Goal: Browse casually: Explore the website without a specific task or goal

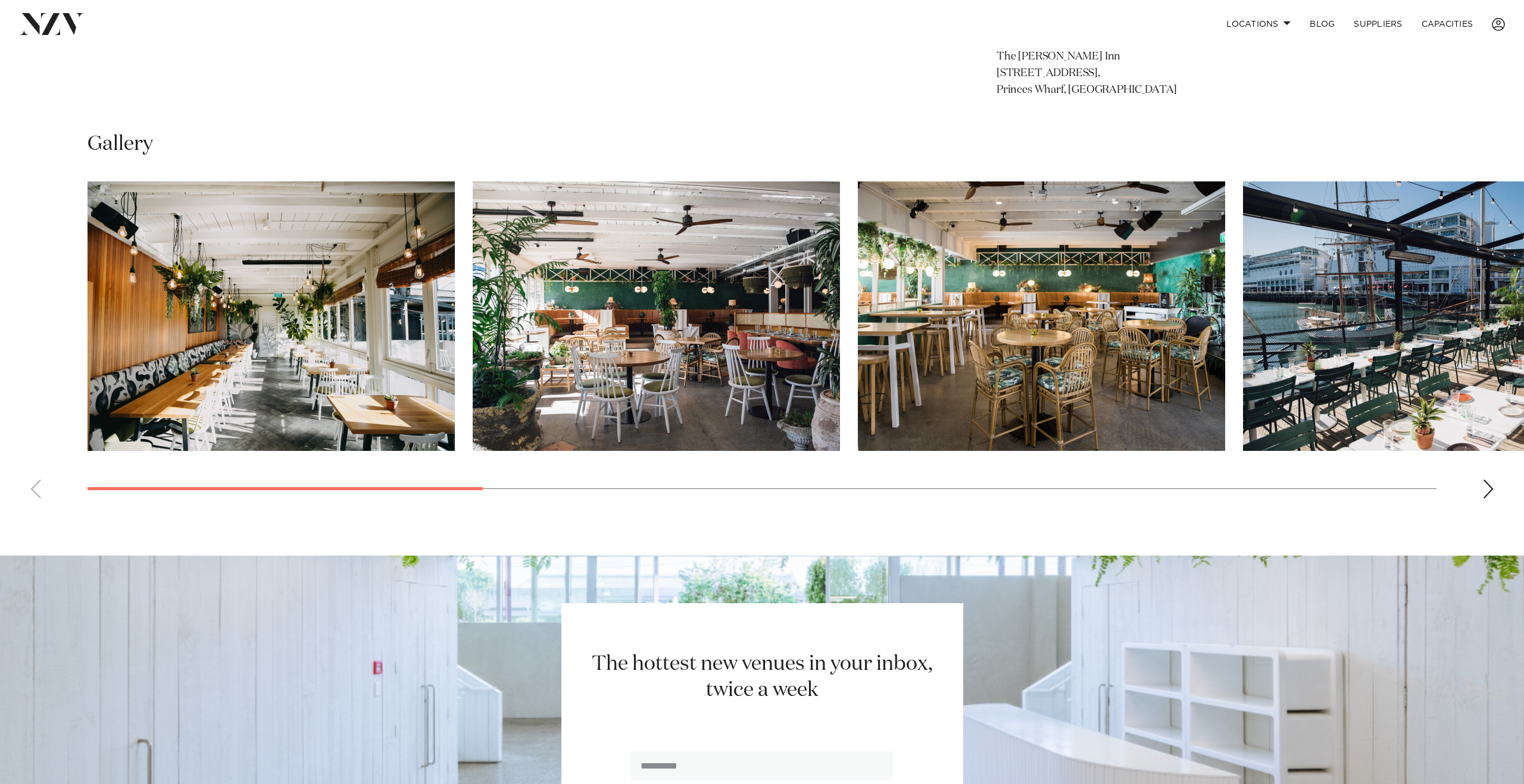
scroll to position [1021, 0]
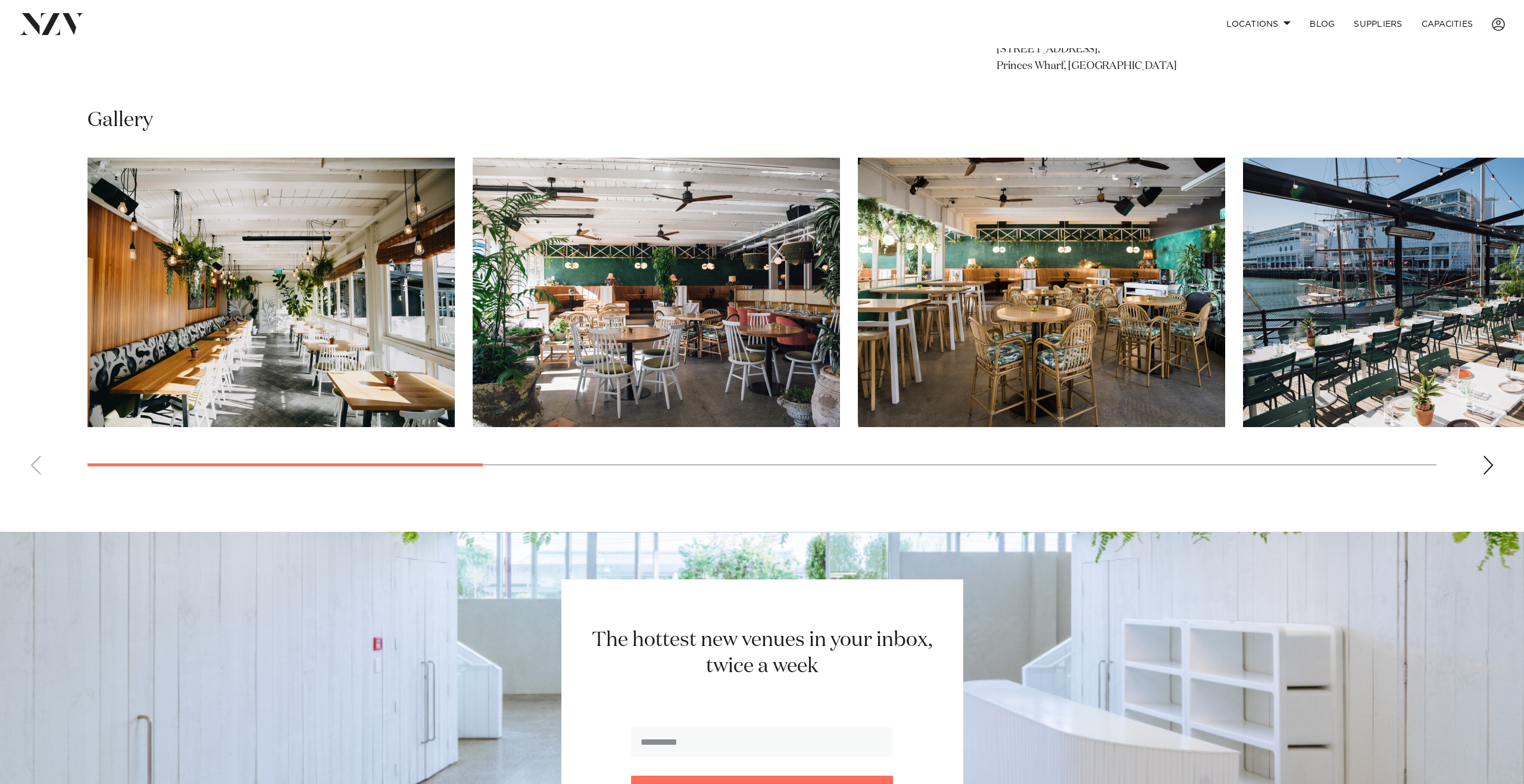
click at [1484, 475] on div "Next slide" at bounding box center [1488, 466] width 12 height 19
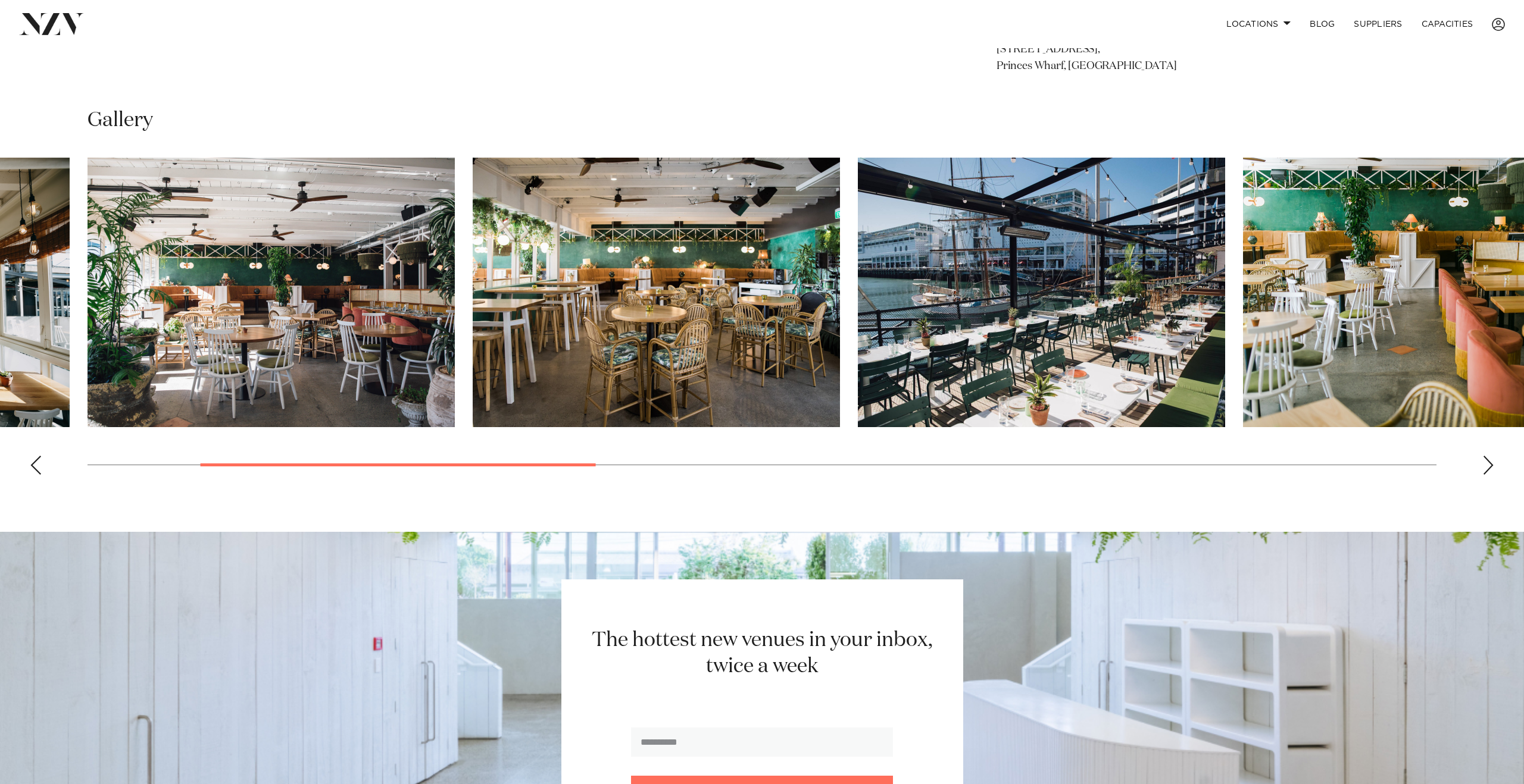
click at [1484, 475] on div "Next slide" at bounding box center [1488, 466] width 12 height 19
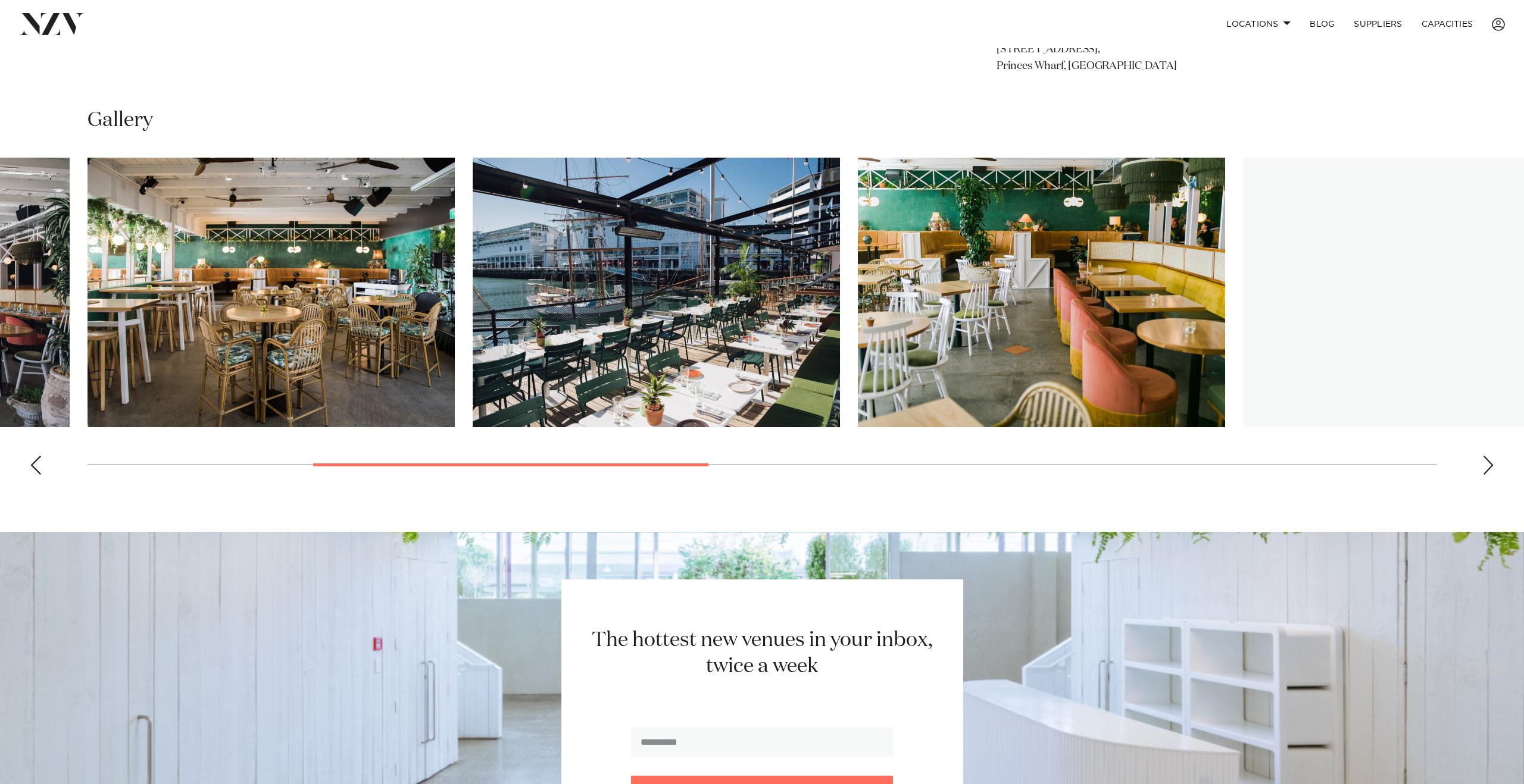
click at [1484, 475] on div "Next slide" at bounding box center [1488, 466] width 12 height 19
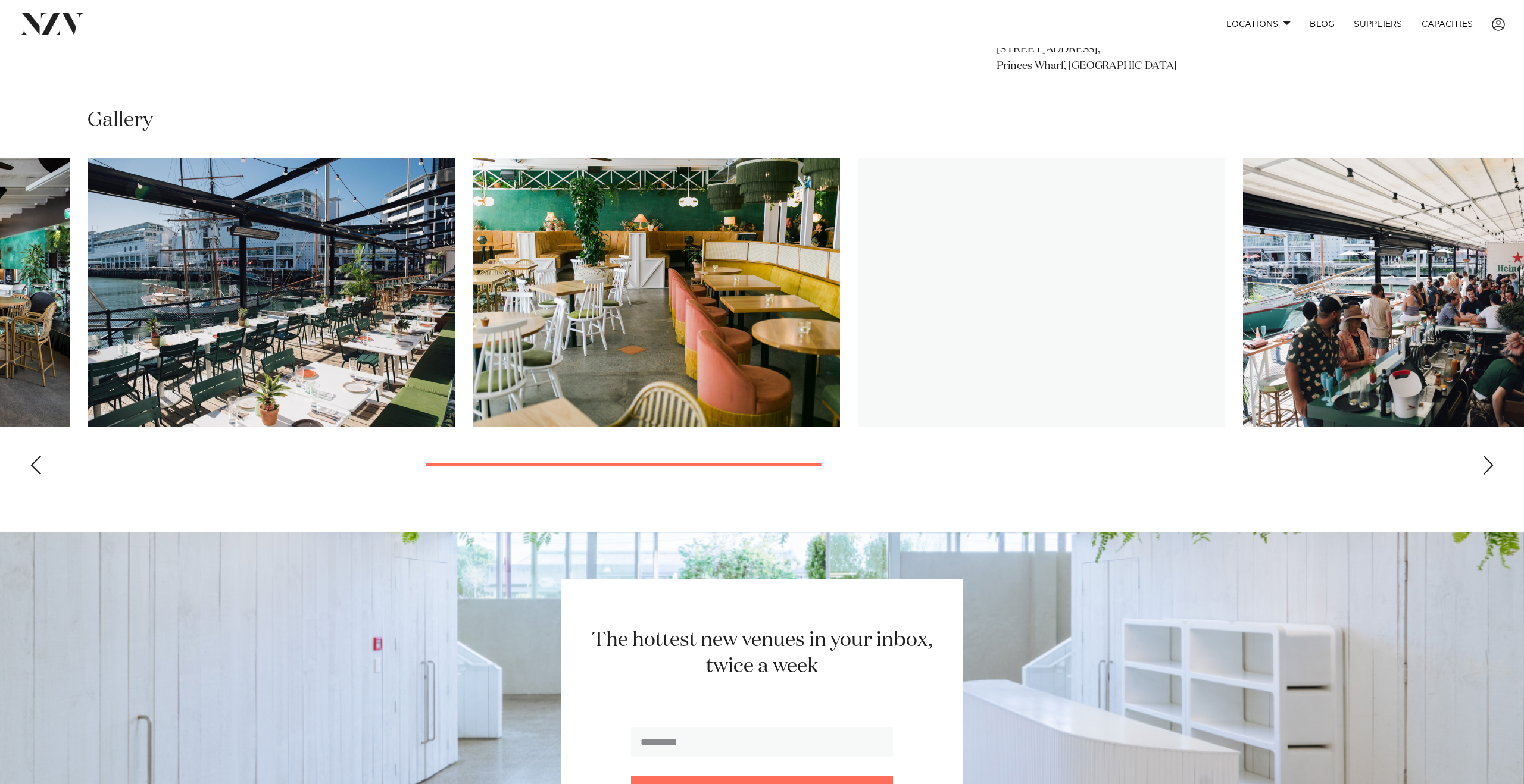
click at [1484, 475] on div "Next slide" at bounding box center [1488, 466] width 12 height 19
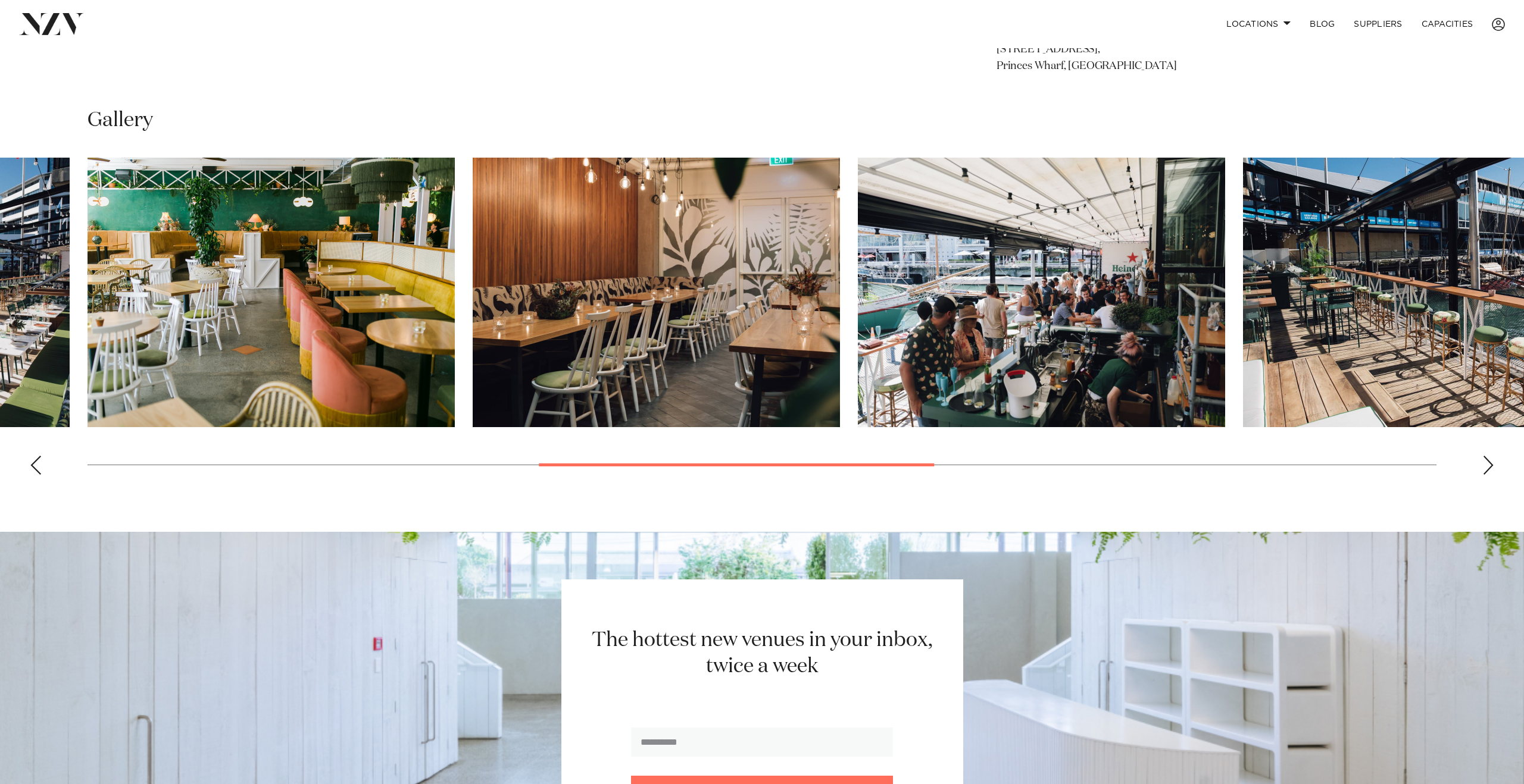
click at [1484, 475] on div "Next slide" at bounding box center [1488, 466] width 12 height 19
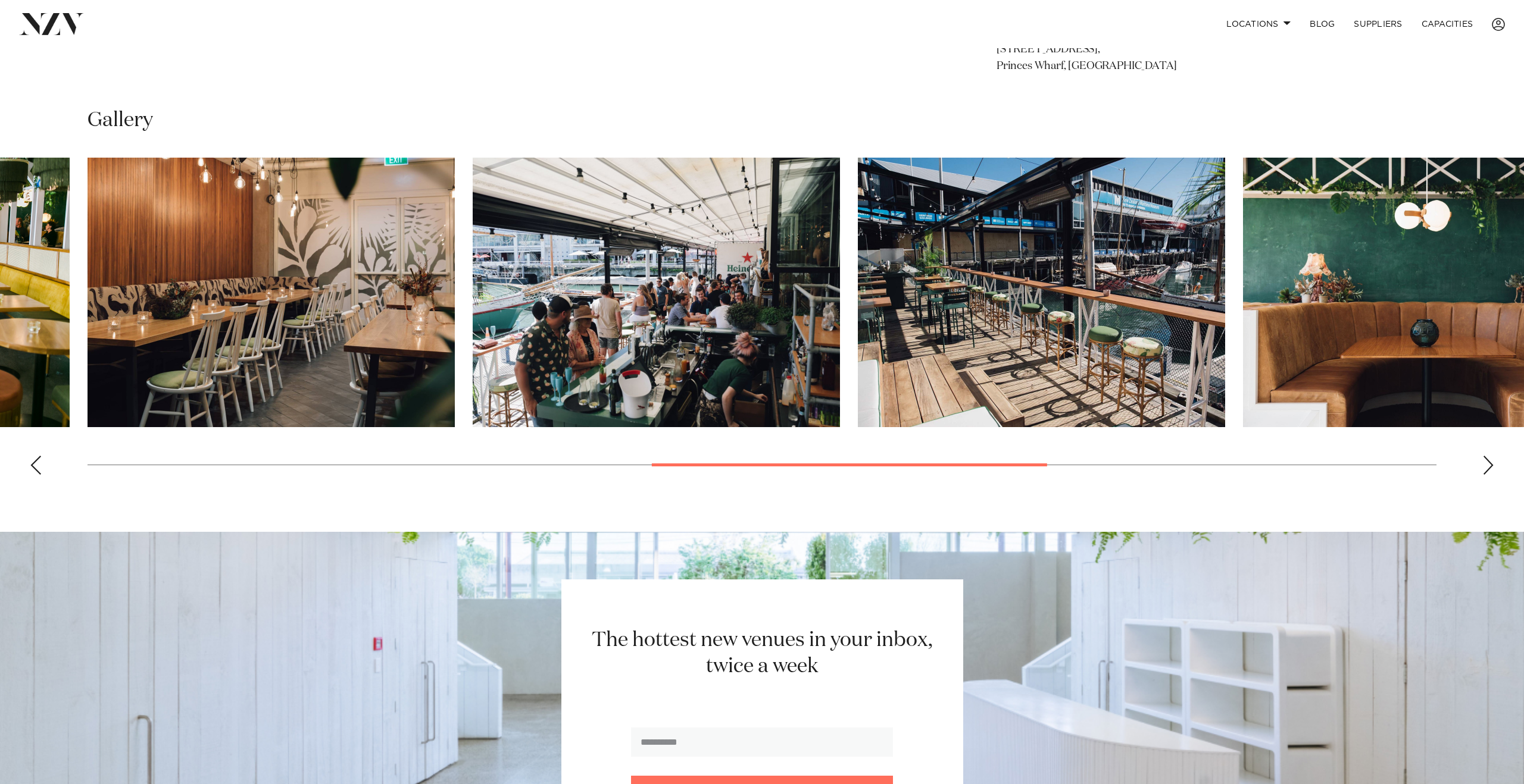
click at [1484, 475] on div "Next slide" at bounding box center [1488, 466] width 12 height 19
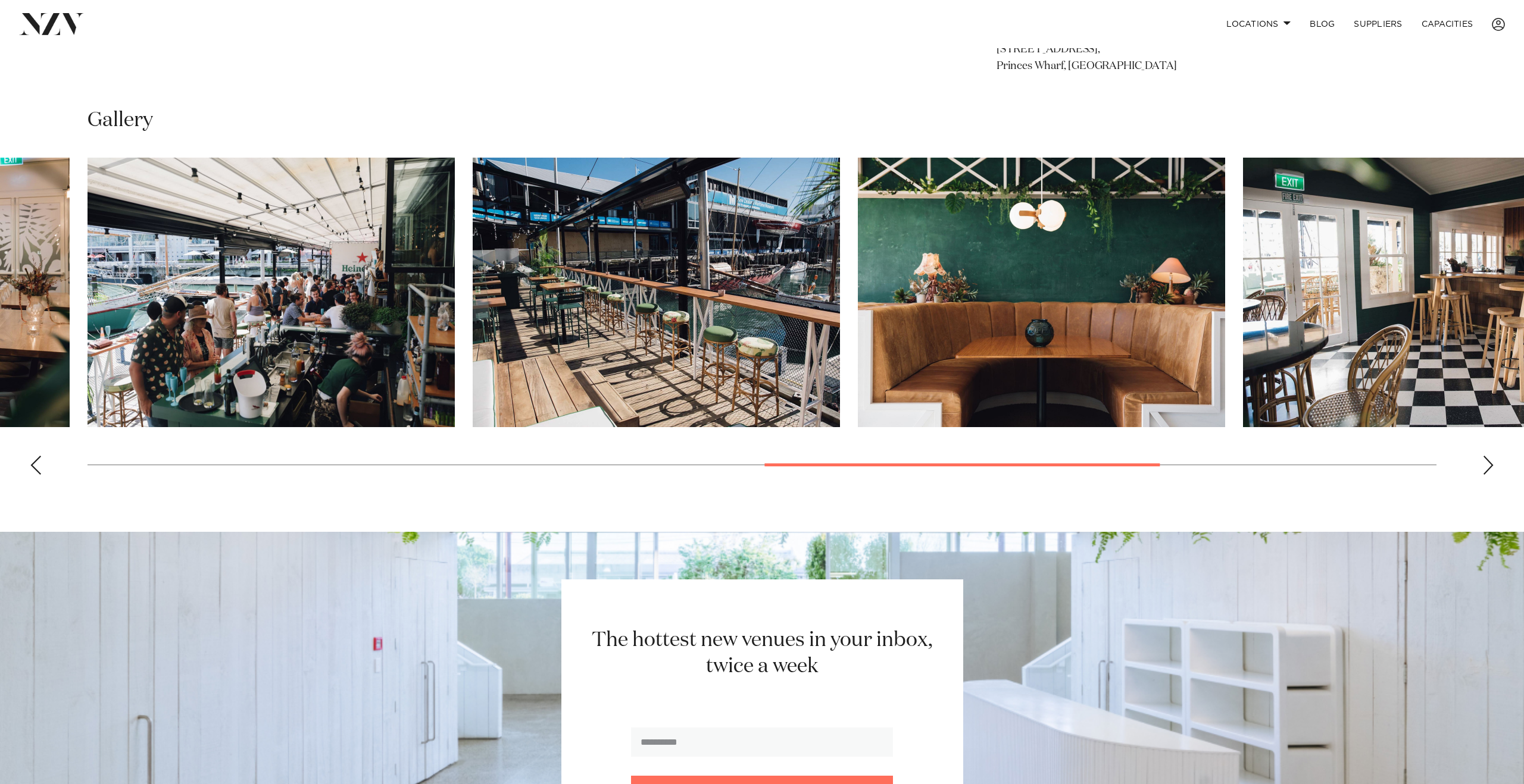
click at [1484, 475] on div "Next slide" at bounding box center [1488, 466] width 12 height 19
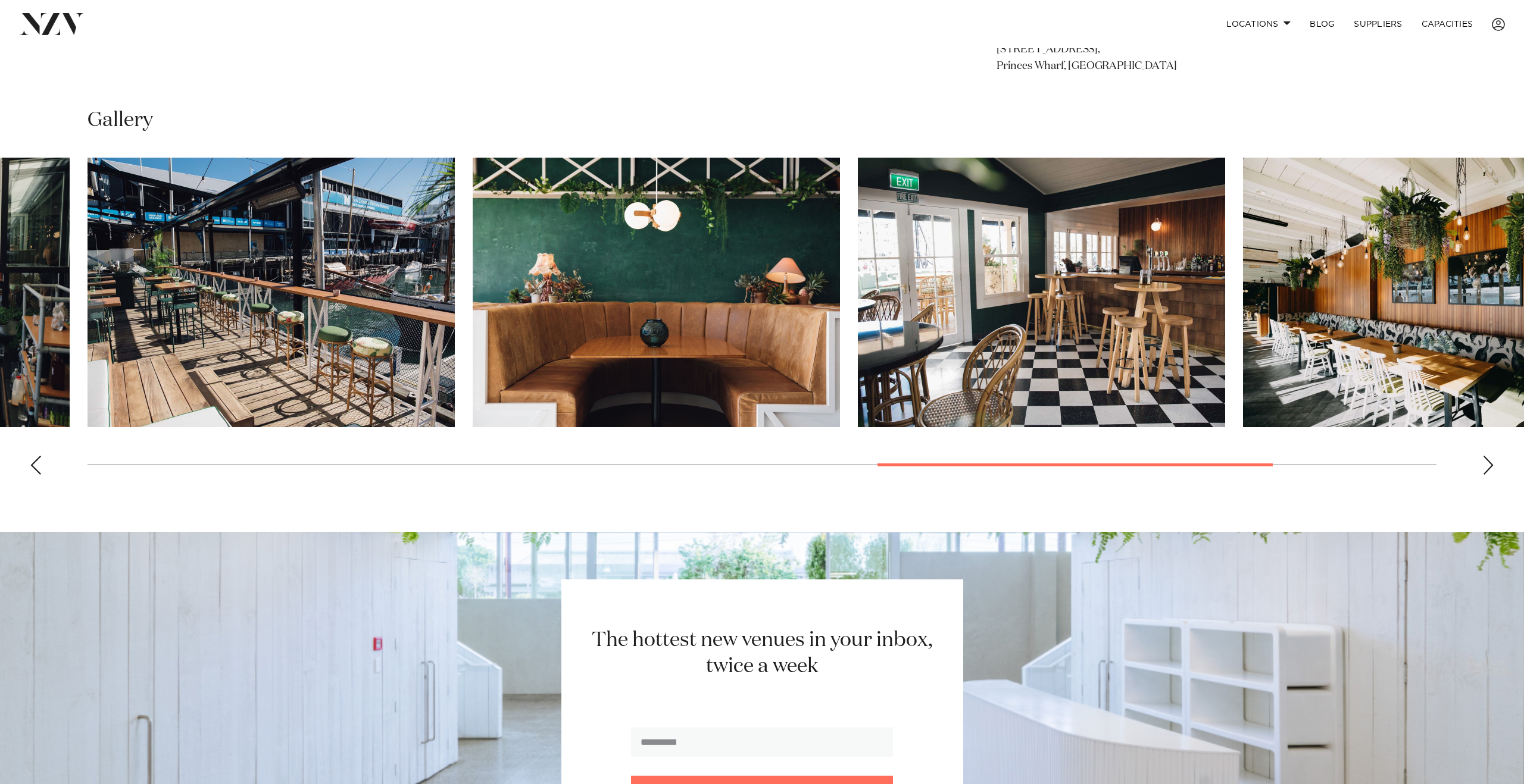
click at [1478, 484] on swiper-container at bounding box center [762, 321] width 1524 height 327
click at [1484, 475] on div "Next slide" at bounding box center [1488, 466] width 12 height 19
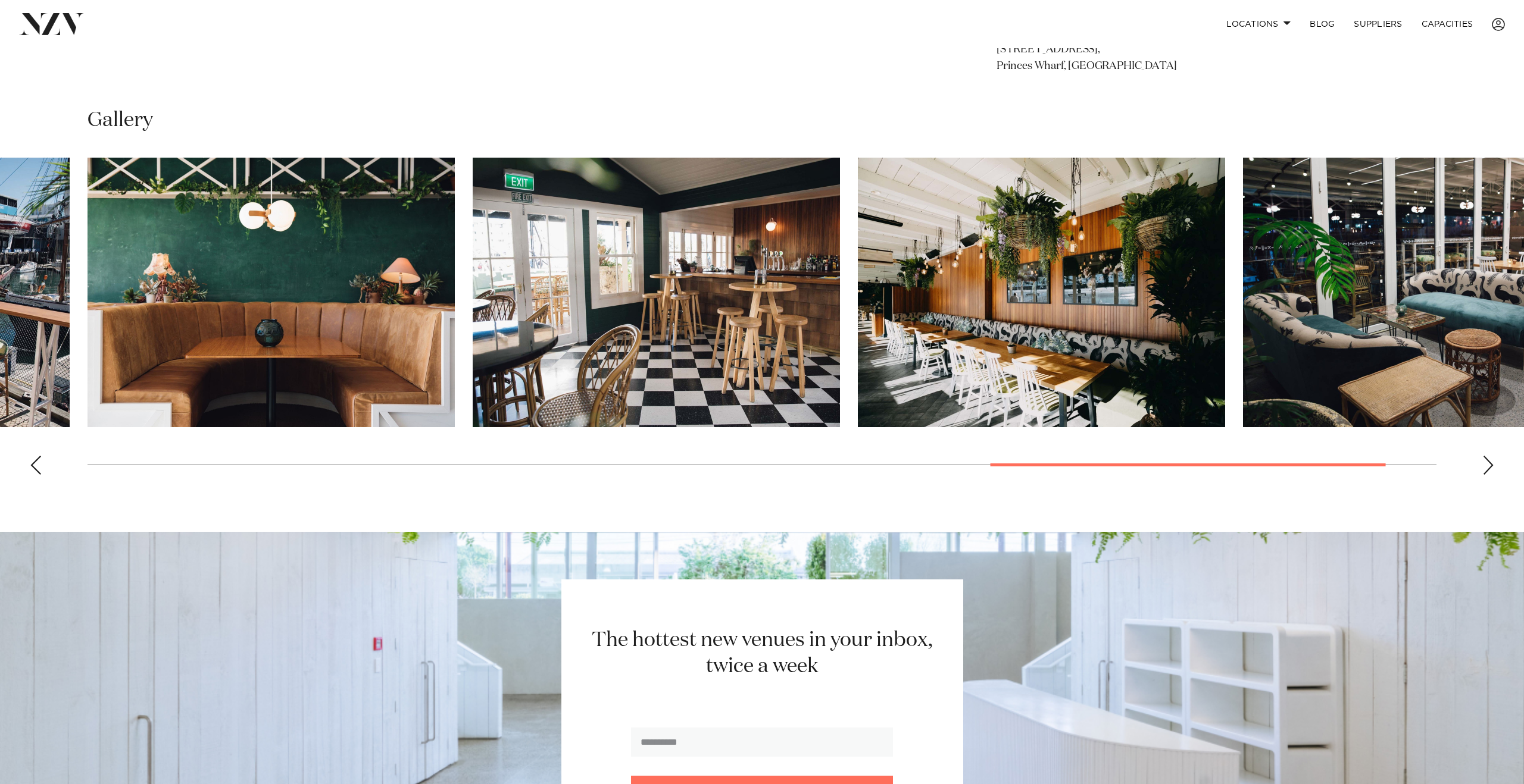
click at [1484, 475] on div "Next slide" at bounding box center [1488, 466] width 12 height 19
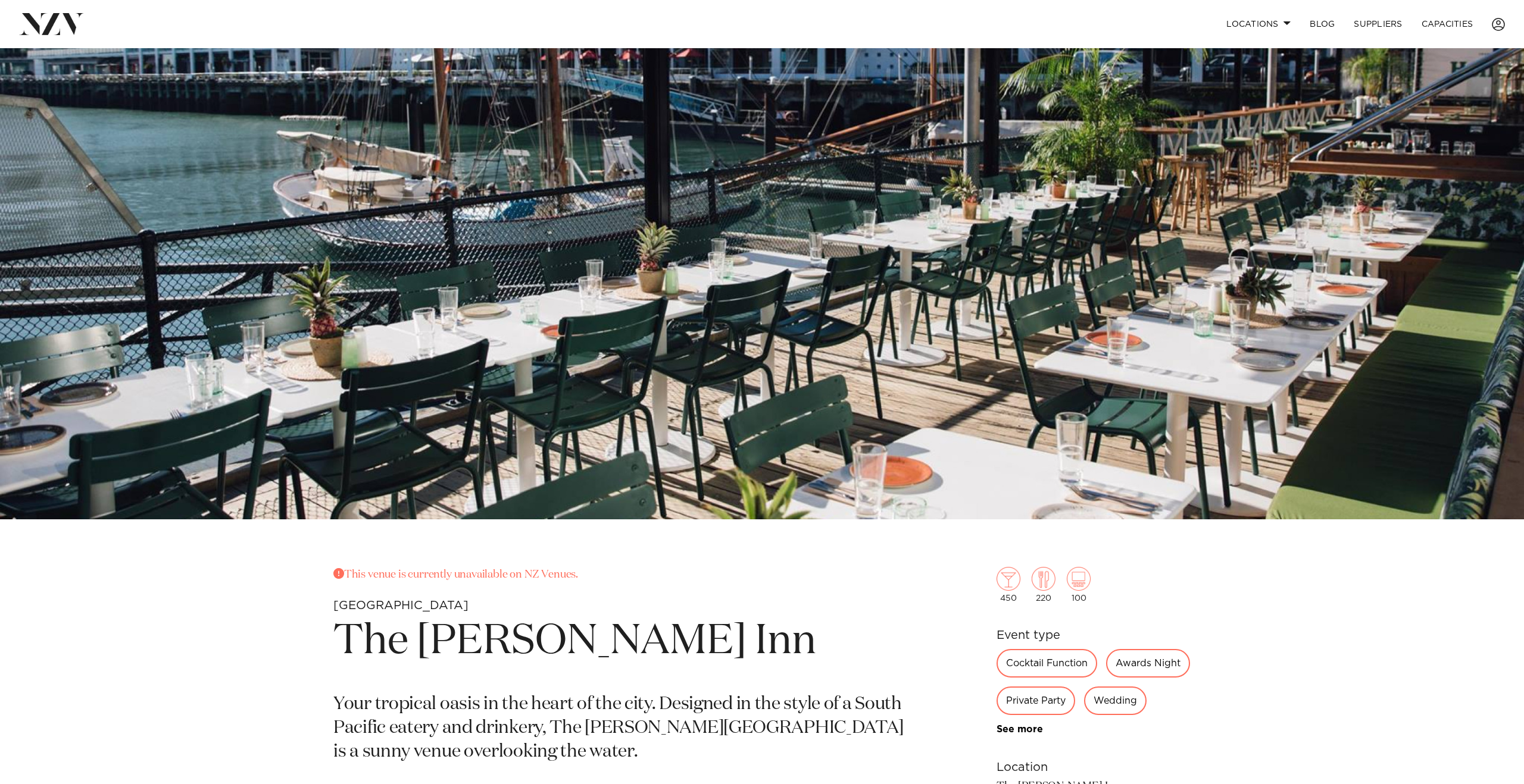
scroll to position [138, 0]
